Goal: Information Seeking & Learning: Learn about a topic

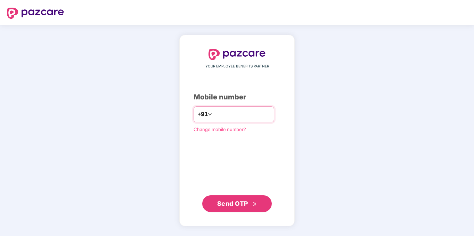
type input "**********"
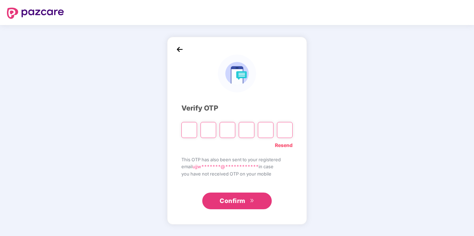
type input "*"
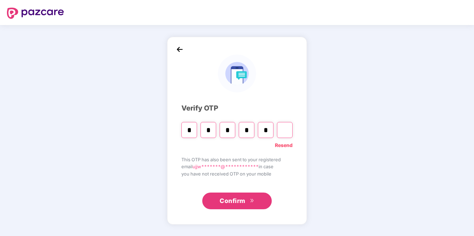
type input "*"
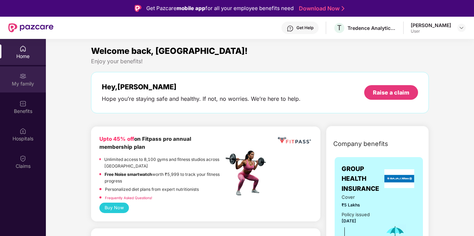
click at [27, 80] on div "My family" at bounding box center [23, 83] width 46 height 7
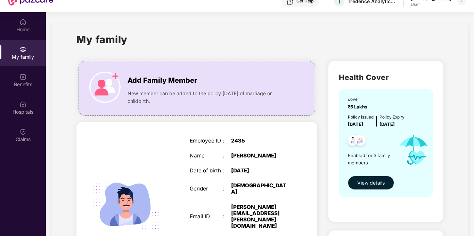
scroll to position [39, 0]
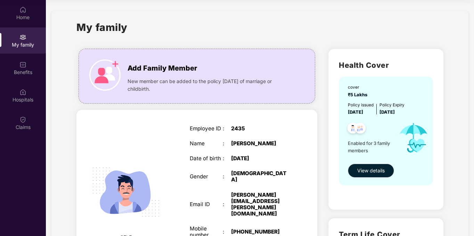
click at [370, 171] on span "View details" at bounding box center [370, 171] width 27 height 8
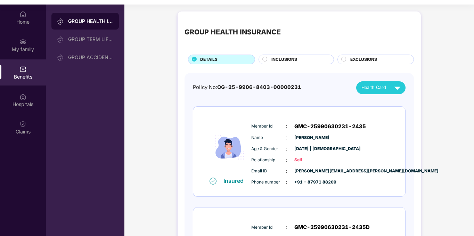
scroll to position [39, 0]
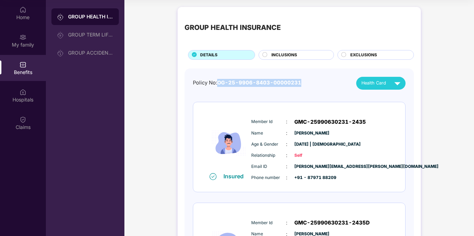
drag, startPoint x: 302, startPoint y: 83, endPoint x: 219, endPoint y: 87, distance: 83.6
click at [219, 87] on div "Policy No: OG-25-9906-8403-00000231 Health Card" at bounding box center [299, 83] width 213 height 13
copy span "OG-25-9906-8403-00000231"
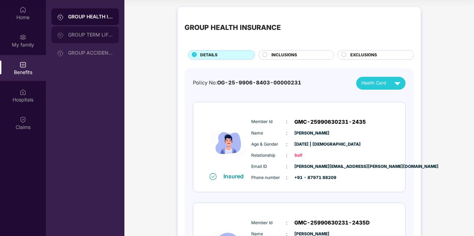
click at [96, 35] on div "GROUP TERM LIFE INSURANCE" at bounding box center [90, 35] width 45 height 6
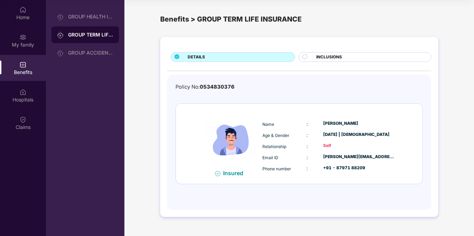
click at [326, 56] on span "INCLUSIONS" at bounding box center [329, 57] width 26 height 7
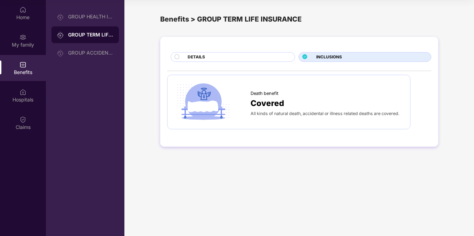
click at [278, 57] on div "DETAILS" at bounding box center [237, 58] width 107 height 8
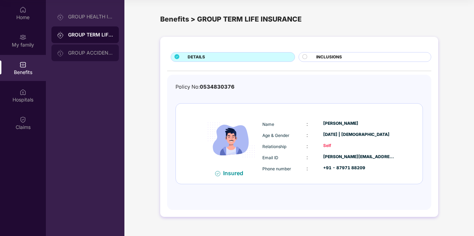
click at [97, 56] on div "GROUP ACCIDENTAL INSURANCE" at bounding box center [84, 53] width 67 height 17
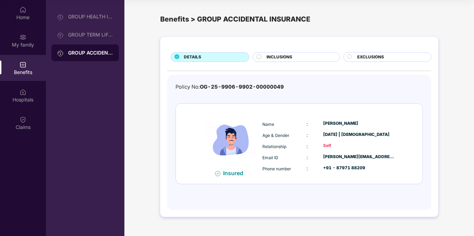
click at [300, 55] on div "INCLUSIONS" at bounding box center [299, 58] width 73 height 8
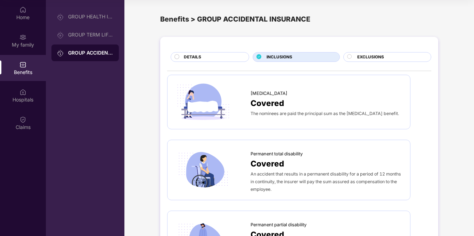
click at [211, 57] on div "DETAILS" at bounding box center [212, 58] width 65 height 8
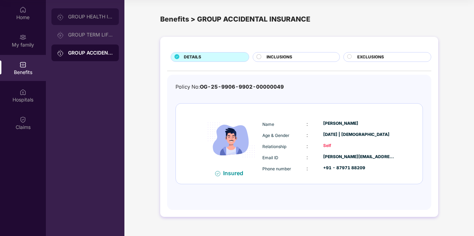
click at [94, 20] on div "GROUP HEALTH INSURANCE" at bounding box center [84, 16] width 67 height 17
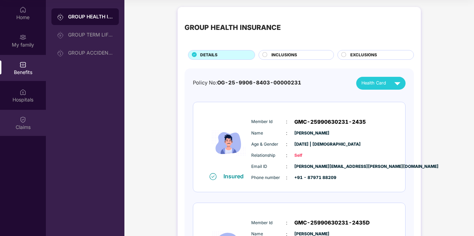
click at [21, 124] on div "Claims" at bounding box center [23, 127] width 46 height 7
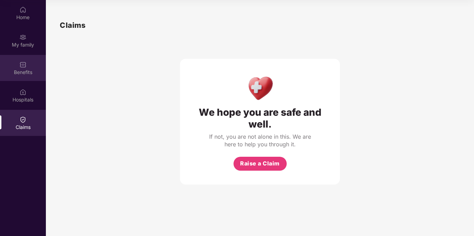
click at [22, 66] on img at bounding box center [22, 64] width 7 height 7
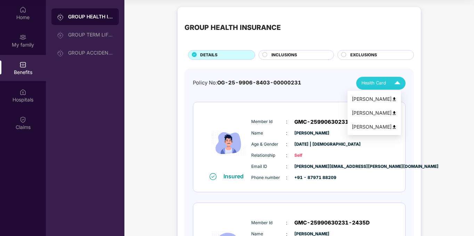
click at [371, 84] on span "Health Card" at bounding box center [374, 83] width 25 height 7
click at [384, 97] on div "[PERSON_NAME]" at bounding box center [374, 99] width 45 height 8
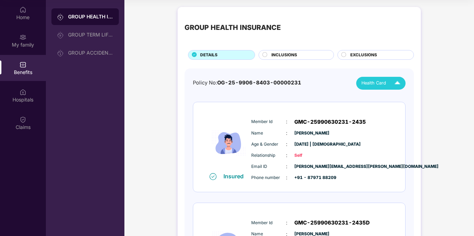
click at [248, 83] on span "OG-25-9906-8403-00000231" at bounding box center [259, 83] width 84 height 6
click at [100, 37] on div "GROUP TERM LIFE INSURANCE" at bounding box center [90, 35] width 45 height 6
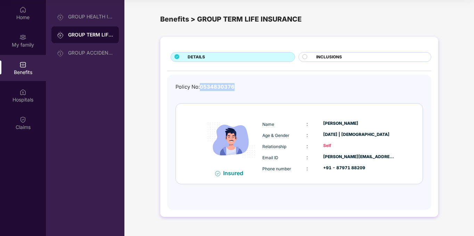
drag, startPoint x: 236, startPoint y: 87, endPoint x: 202, endPoint y: 88, distance: 34.1
click at [202, 88] on div "Policy No: 0534830376" at bounding box center [300, 87] width 248 height 8
copy span "0534830376"
click at [83, 46] on div "GROUP ACCIDENTAL INSURANCE" at bounding box center [84, 53] width 67 height 17
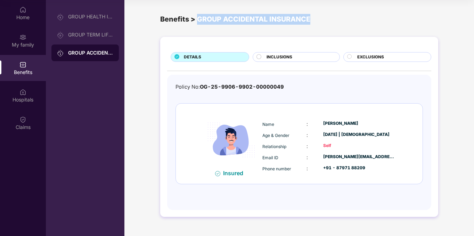
drag, startPoint x: 312, startPoint y: 19, endPoint x: 197, endPoint y: 21, distance: 114.7
click at [197, 21] on div "Benefits > GROUP ACCIDENTAL INSURANCE" at bounding box center [299, 19] width 278 height 11
copy div "GROUP ACCIDENTAL INSURANCE"
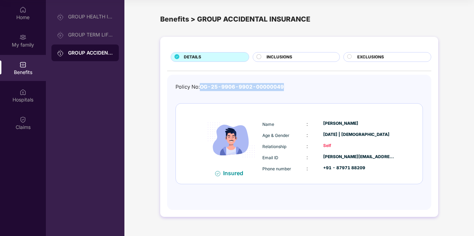
drag, startPoint x: 294, startPoint y: 84, endPoint x: 203, endPoint y: 82, distance: 91.5
click at [203, 82] on div "Policy No: OG-25-9906-9902-00000049 Insured Name : [PERSON_NAME] Age & Gender :…" at bounding box center [299, 142] width 264 height 135
copy span "OG-25-9906-9902-00000049"
click at [278, 92] on div "Policy No: OG-25-9906-9902-00000049 Insured Name : [PERSON_NAME] Age & Gender :…" at bounding box center [300, 139] width 248 height 112
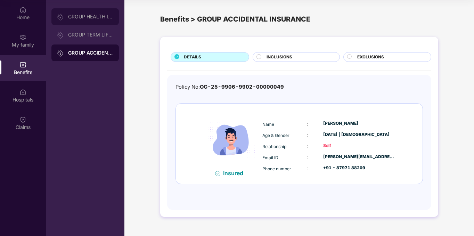
click at [98, 18] on div "GROUP HEALTH INSURANCE" at bounding box center [90, 17] width 45 height 6
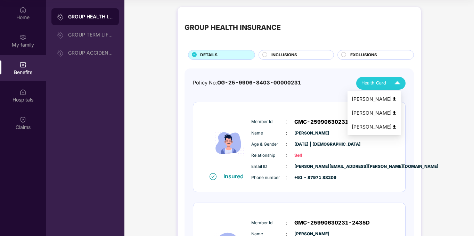
click at [375, 82] on span "Health Card" at bounding box center [374, 83] width 25 height 7
click at [391, 96] on div "[PERSON_NAME]" at bounding box center [374, 99] width 45 height 8
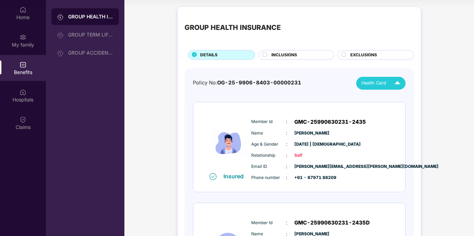
click at [284, 53] on span "INCLUSIONS" at bounding box center [285, 55] width 26 height 7
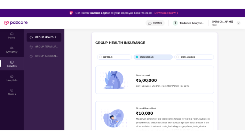
scroll to position [39, 0]
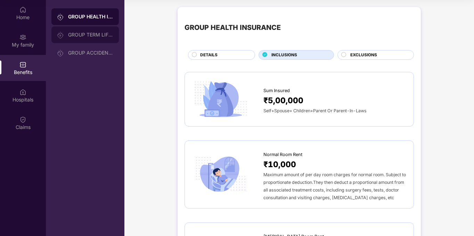
click at [109, 40] on div "GROUP TERM LIFE INSURANCE" at bounding box center [84, 34] width 67 height 17
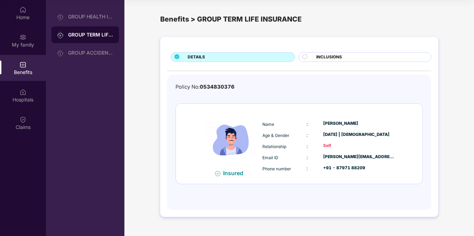
click at [332, 58] on span "INCLUSIONS" at bounding box center [329, 57] width 26 height 7
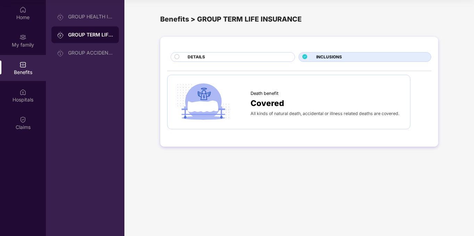
click at [332, 58] on span "INCLUSIONS" at bounding box center [329, 57] width 26 height 7
click at [92, 56] on div "GROUP ACCIDENTAL INSURANCE" at bounding box center [84, 53] width 67 height 17
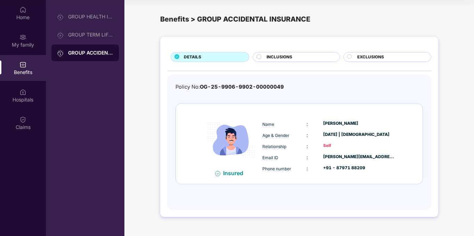
click at [299, 55] on div "INCLUSIONS" at bounding box center [299, 58] width 73 height 8
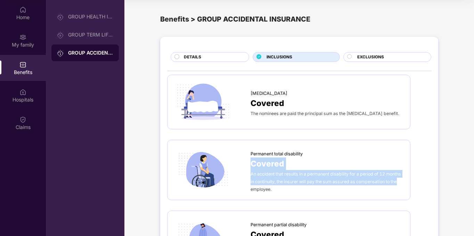
drag, startPoint x: 468, startPoint y: 181, endPoint x: 475, endPoint y: 154, distance: 28.2
click at [474, 154] on html "Get Pazcare mobile app for all your employee benefits need Download Now Get Hel…" at bounding box center [237, 79] width 474 height 236
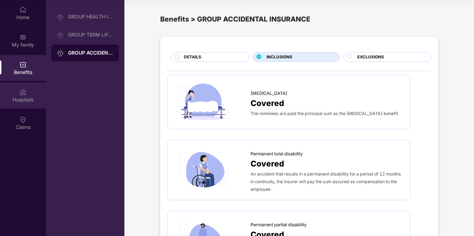
click at [35, 91] on div "Hospitals" at bounding box center [23, 95] width 46 height 26
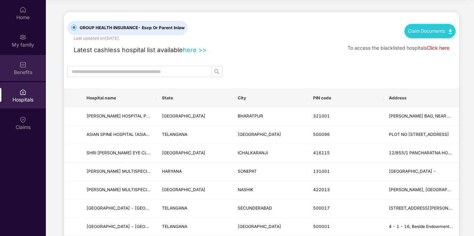
click at [30, 75] on div "Benefits" at bounding box center [23, 72] width 46 height 7
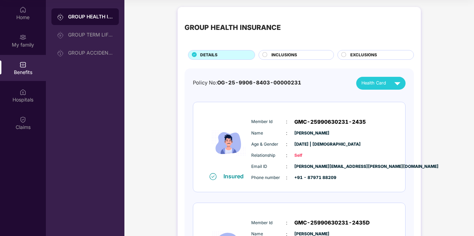
click at [291, 56] on span "INCLUSIONS" at bounding box center [285, 55] width 26 height 7
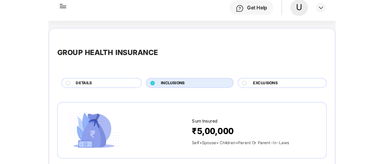
scroll to position [39, 0]
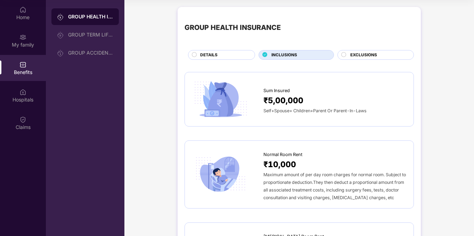
click at [364, 58] on span "EXCLUSIONS" at bounding box center [363, 55] width 27 height 7
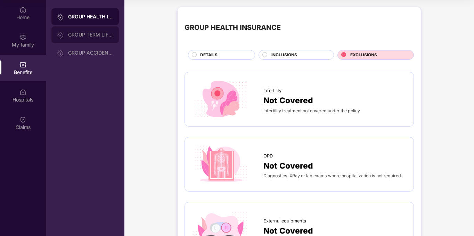
click at [78, 31] on div "GROUP TERM LIFE INSURANCE" at bounding box center [84, 34] width 67 height 17
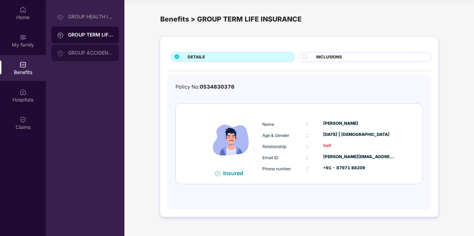
click at [107, 52] on div "GROUP ACCIDENTAL INSURANCE" at bounding box center [90, 53] width 45 height 6
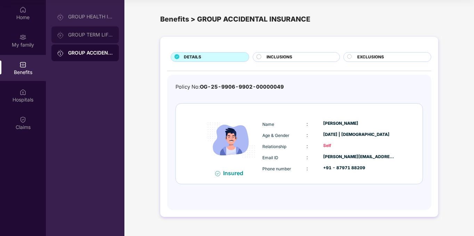
click at [82, 35] on div "GROUP TERM LIFE INSURANCE" at bounding box center [90, 35] width 45 height 6
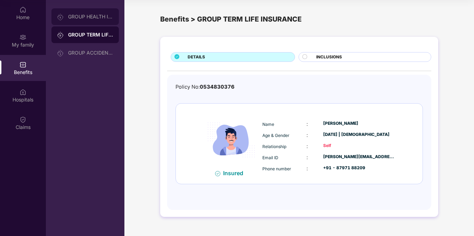
click at [85, 21] on div "GROUP HEALTH INSURANCE" at bounding box center [84, 16] width 67 height 17
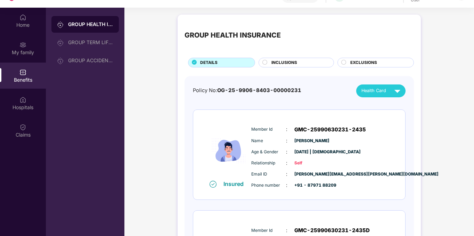
scroll to position [39, 0]
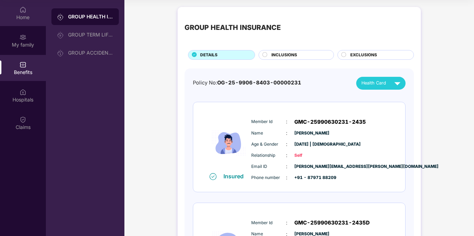
click at [22, 9] on img at bounding box center [22, 9] width 7 height 7
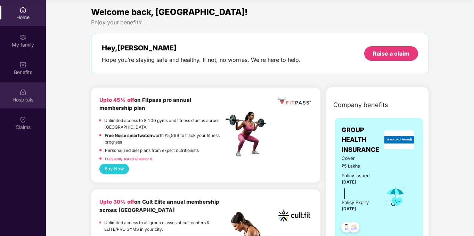
click at [22, 97] on div "Hospitals" at bounding box center [23, 99] width 46 height 7
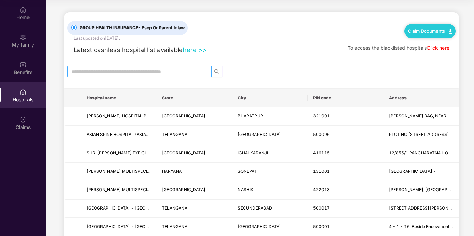
click at [183, 71] on input "text" at bounding box center [137, 72] width 130 height 8
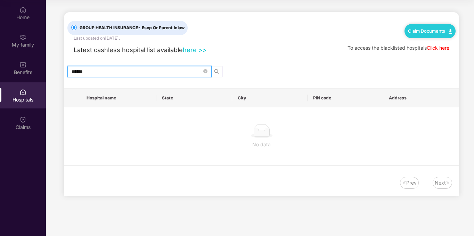
click at [183, 71] on input "******" at bounding box center [137, 72] width 130 height 8
type input "*********"
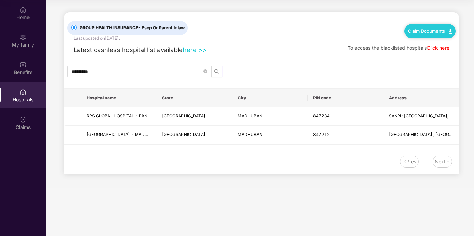
click at [191, 51] on link "here >>" at bounding box center [195, 50] width 24 height 8
